Goal: Navigation & Orientation: Find specific page/section

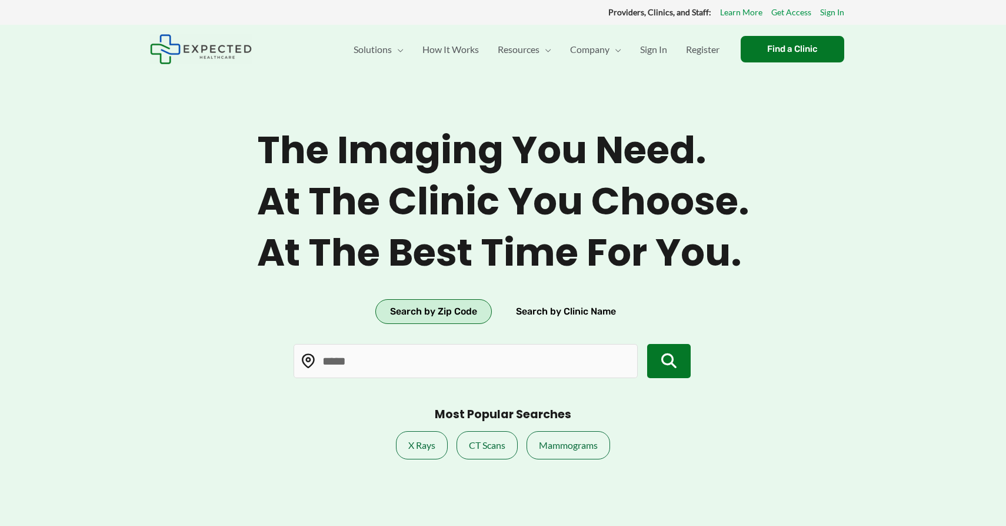
click at [669, 365] on icon "submit" at bounding box center [668, 360] width 15 height 15
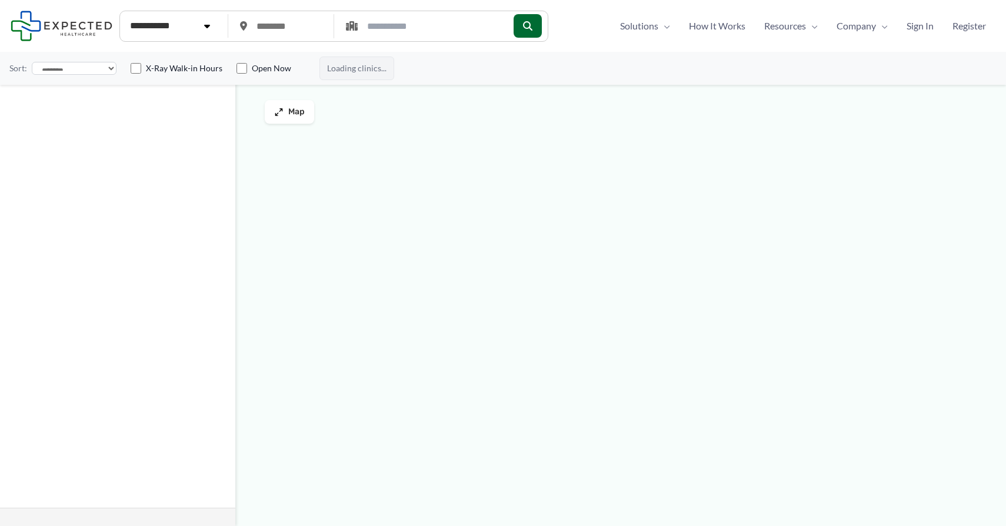
click at [1003, 517] on div at bounding box center [503, 303] width 1006 height 443
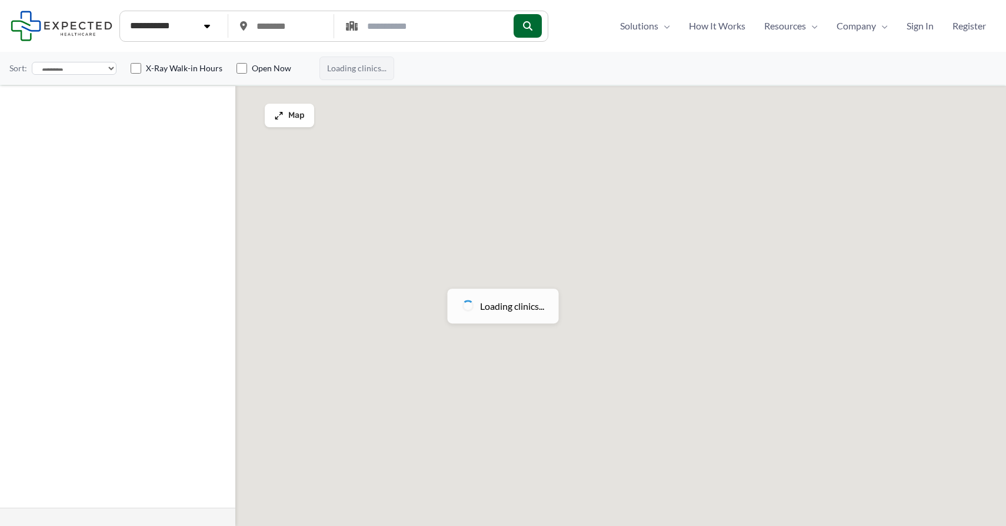
type input "*****"
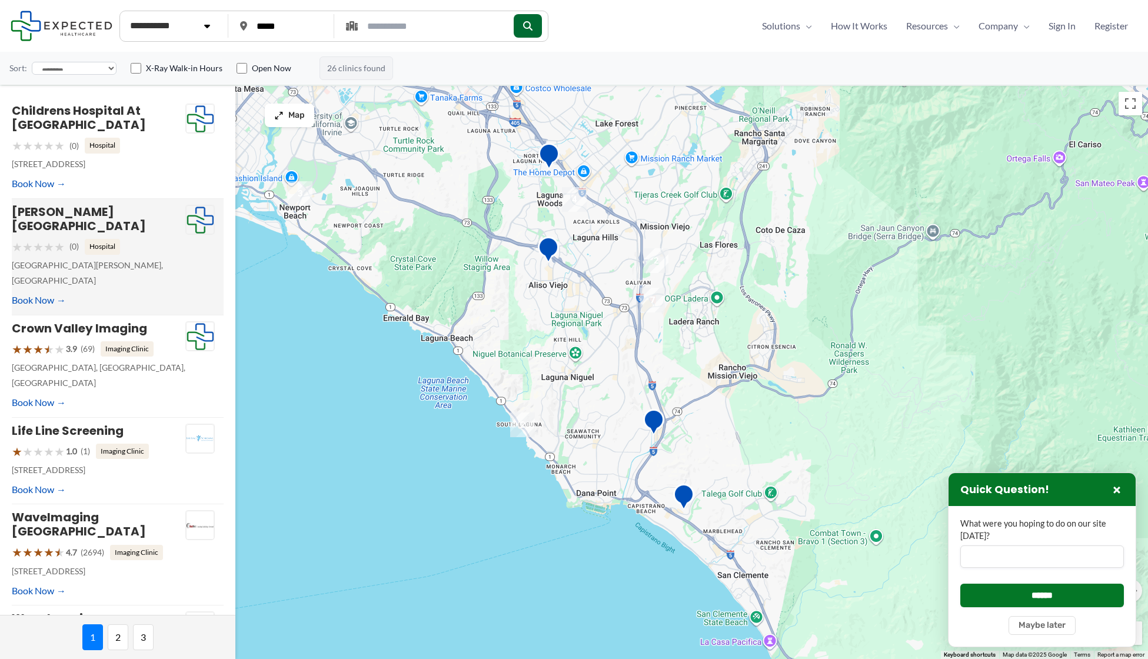
click at [160, 216] on h4 "[PERSON_NAME][GEOGRAPHIC_DATA]" at bounding box center [99, 219] width 174 height 28
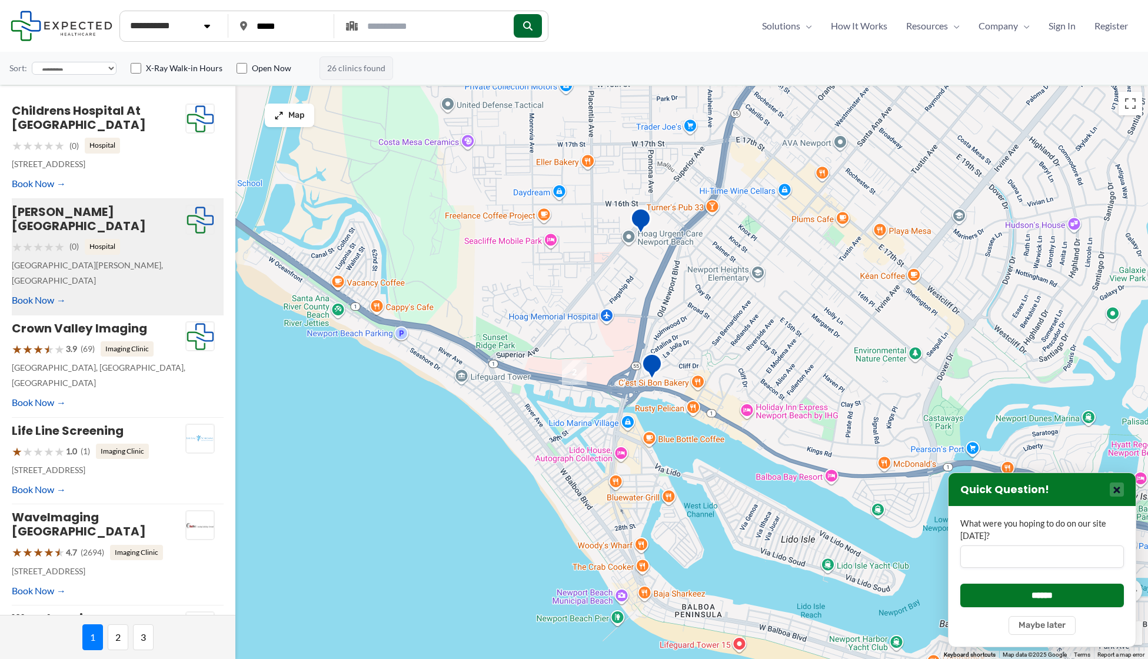
click at [1006, 491] on button "×" at bounding box center [1117, 490] width 14 height 14
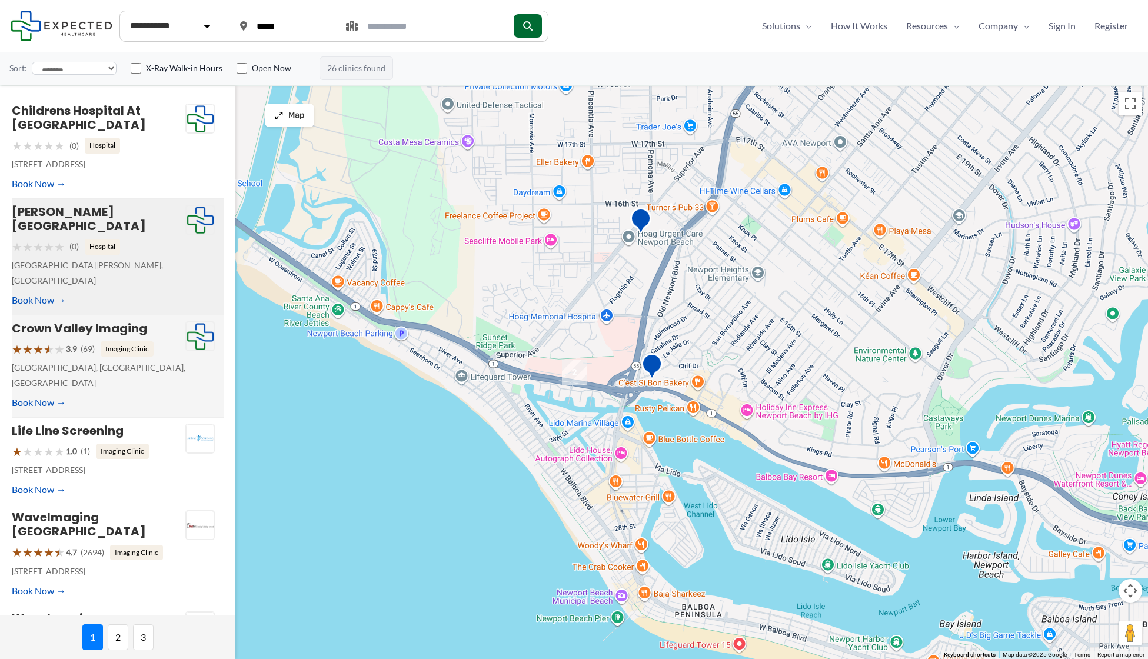
click at [52, 315] on div "Crown Valley Imaging ★ ★ ★ ★ ★ 3.9 (69) Imaging Clinic 27401 Los Altos, Mission…" at bounding box center [118, 366] width 212 height 102
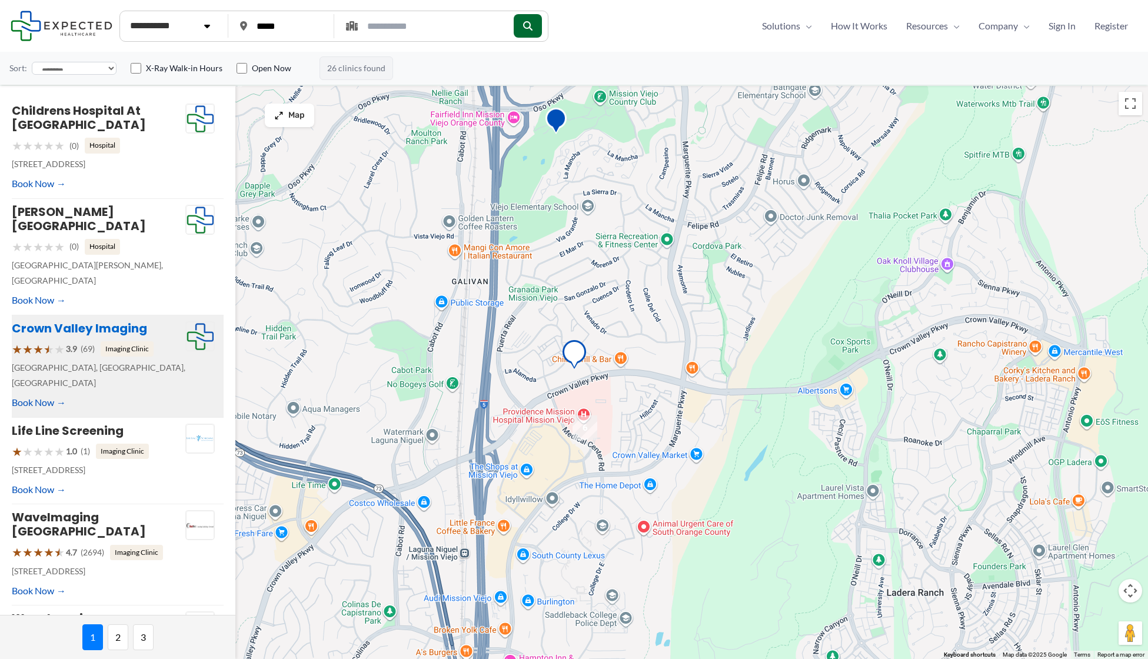
click at [55, 320] on link "Crown Valley Imaging" at bounding box center [79, 328] width 135 height 16
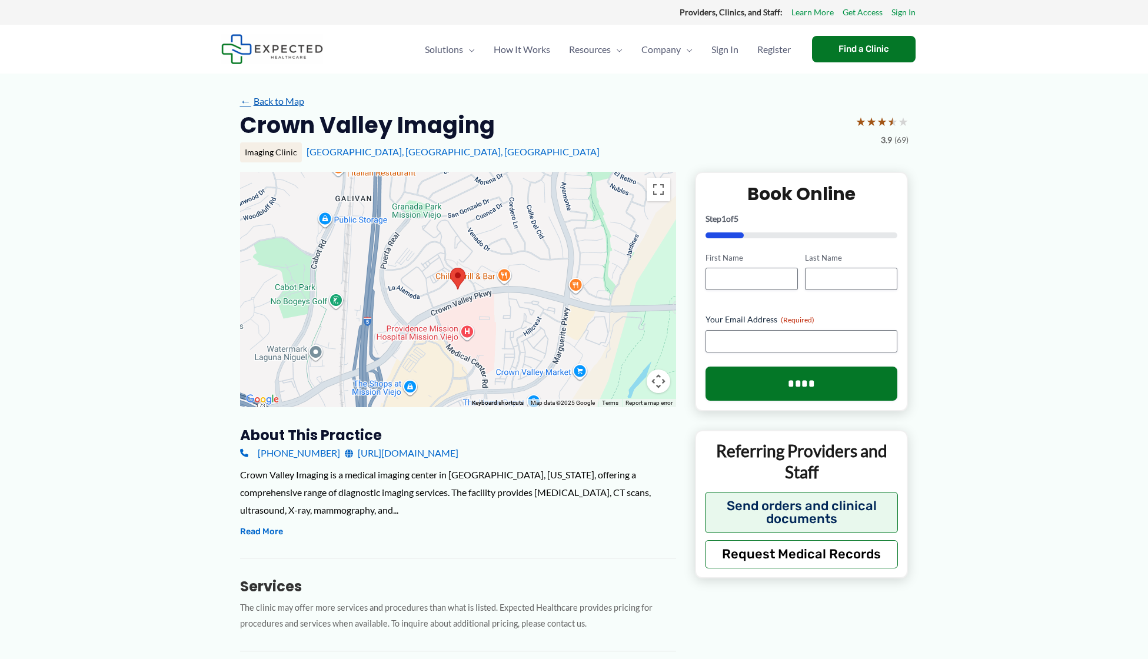
click at [251, 97] on link "← Back to Map" at bounding box center [272, 101] width 64 height 18
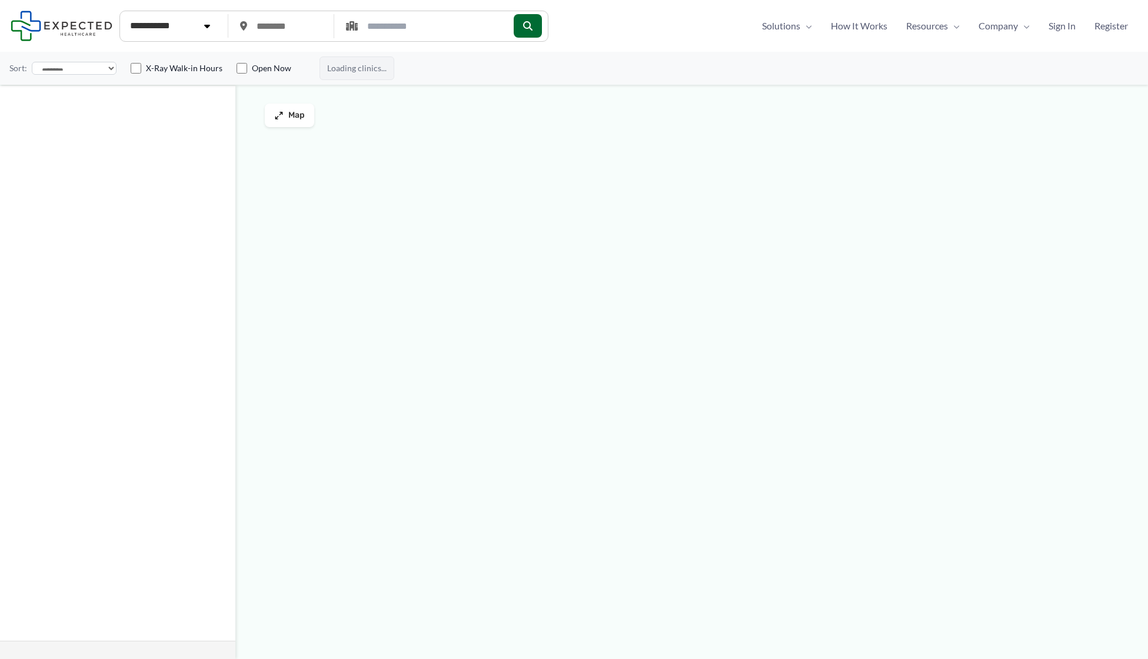
type input "*****"
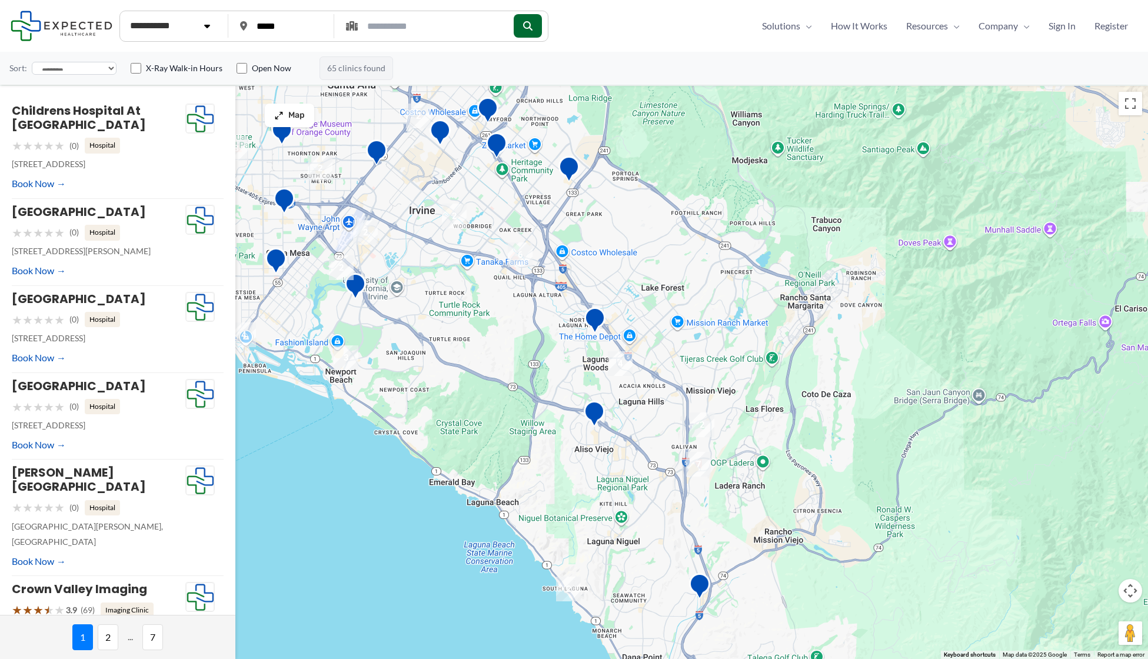
drag, startPoint x: 574, startPoint y: 383, endPoint x: 878, endPoint y: 360, distance: 305.2
click at [879, 360] on div at bounding box center [574, 372] width 1148 height 573
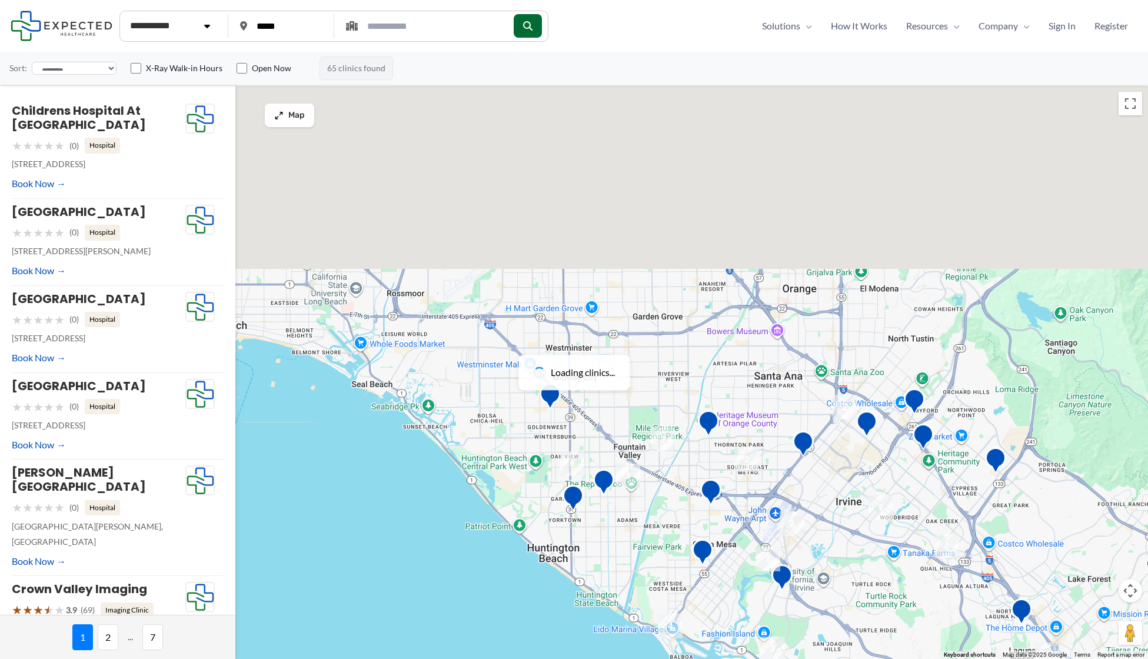
drag, startPoint x: 506, startPoint y: 280, endPoint x: 747, endPoint y: 605, distance: 405.0
click at [714, 569] on img "College Hospital Costa Mesa" at bounding box center [703, 553] width 24 height 32
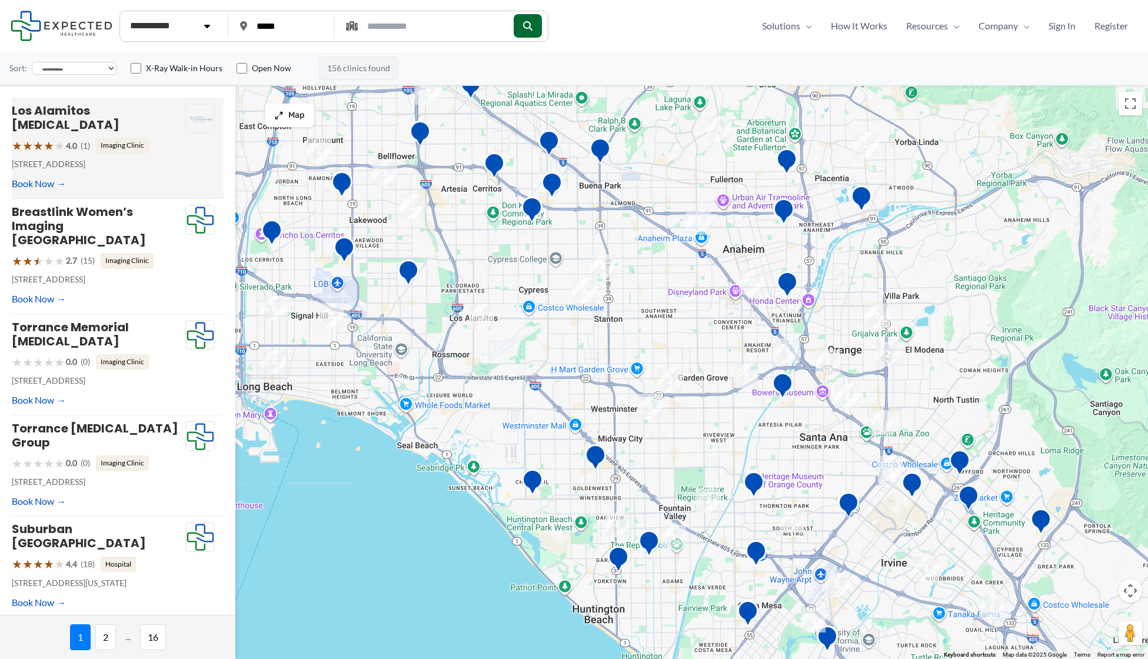
click at [54, 136] on span "★" at bounding box center [49, 146] width 11 height 22
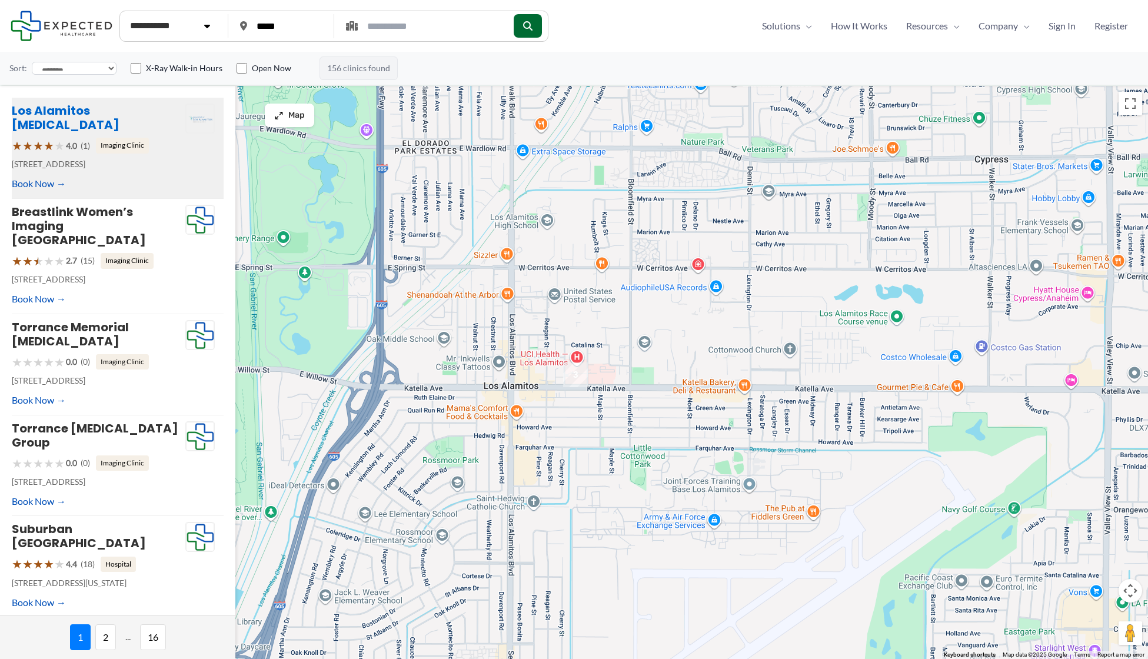
click at [92, 108] on link "Los Alamitos [MEDICAL_DATA]" at bounding box center [66, 117] width 108 height 31
